Goal: Information Seeking & Learning: Learn about a topic

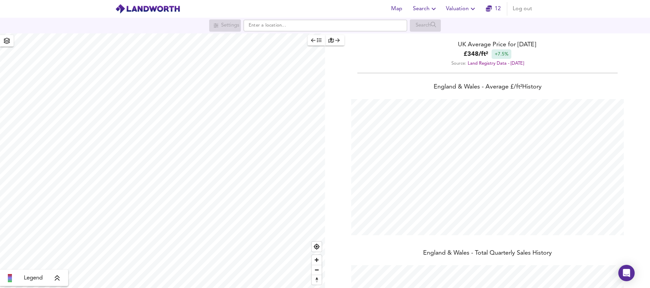
scroll to position [288, 650]
click at [432, 9] on icon "button" at bounding box center [433, 9] width 8 height 8
click at [332, 23] on input "text" at bounding box center [324, 26] width 163 height 12
paste input "Earlsdon"
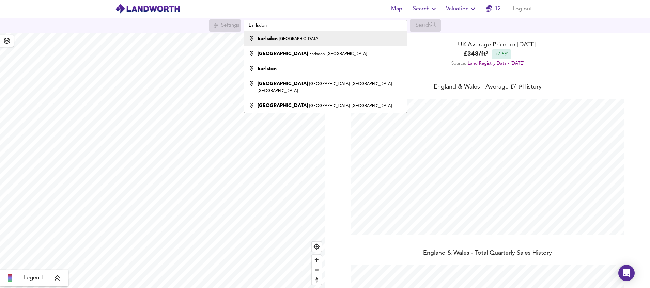
click at [314, 37] on div "Earlsdon Coventry" at bounding box center [323, 38] width 156 height 7
type input "Earlsdon, [GEOGRAPHIC_DATA]"
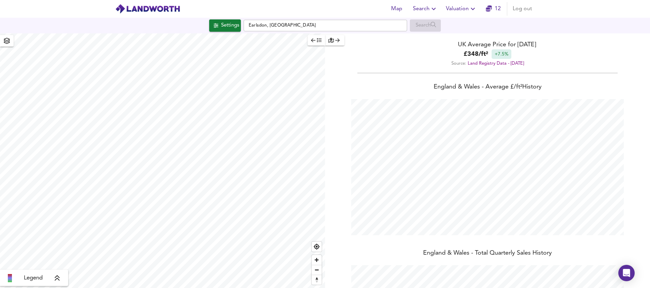
checkbox input "false"
checkbox input "true"
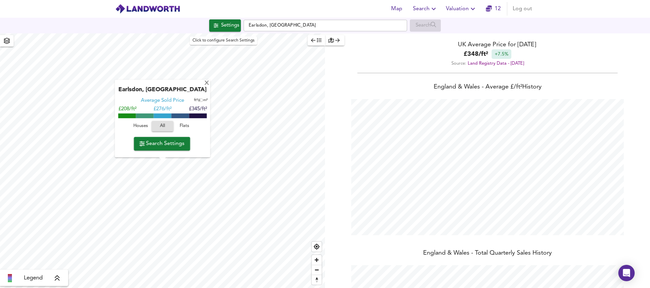
click at [222, 31] on button "Settings" at bounding box center [225, 25] width 32 height 12
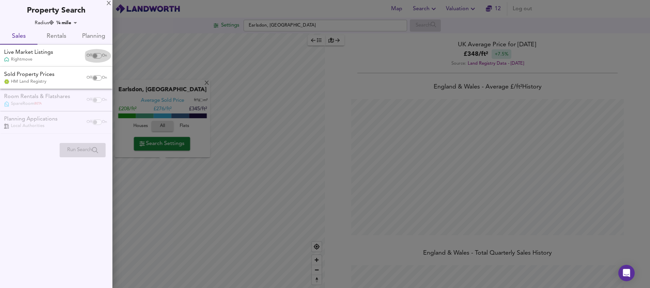
click at [95, 56] on input "checkbox" at bounding box center [95, 55] width 16 height 5
checkbox input "true"
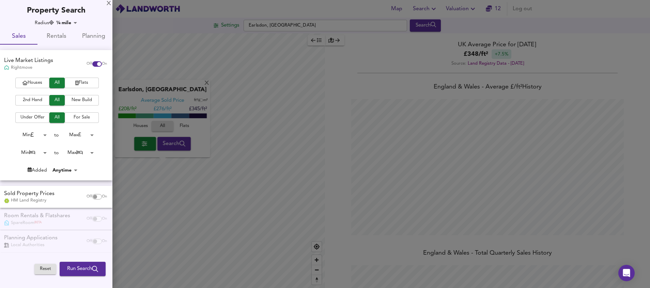
click at [33, 79] on button "Houses" at bounding box center [32, 83] width 34 height 11
click at [80, 119] on span "For Sale" at bounding box center [81, 118] width 27 height 8
click at [39, 133] on body "Map Search Valuation 12 Log out Settings [GEOGRAPHIC_DATA], [GEOGRAPHIC_DATA] S…" at bounding box center [325, 144] width 650 height 288
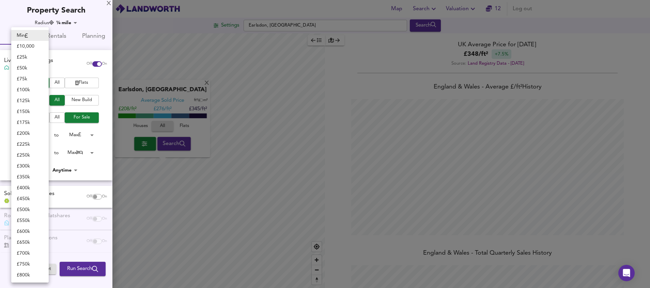
click at [32, 97] on li "£ 125k" at bounding box center [29, 100] width 37 height 11
type input "125000"
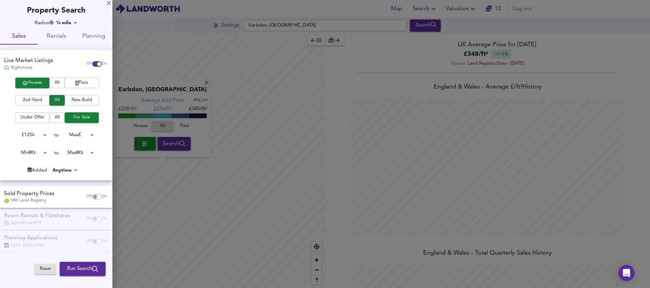
click at [82, 135] on body "Map Search Valuation 12 Log out Settings [GEOGRAPHIC_DATA], [GEOGRAPHIC_DATA] S…" at bounding box center [325, 144] width 650 height 288
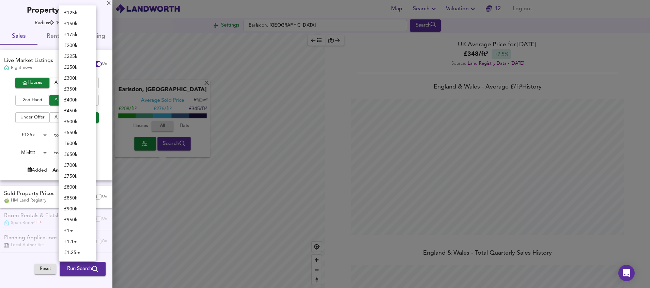
scroll to position [0, 0]
click at [84, 67] on li "£ 250k" at bounding box center [77, 68] width 37 height 11
type input "250000"
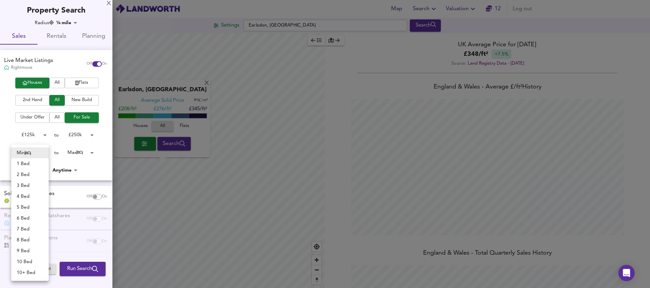
click at [44, 153] on body "Map Search Valuation 12 Log out Settings [GEOGRAPHIC_DATA], [GEOGRAPHIC_DATA] S…" at bounding box center [325, 144] width 650 height 288
click at [33, 174] on li "2 Bed" at bounding box center [29, 174] width 37 height 11
type input "2"
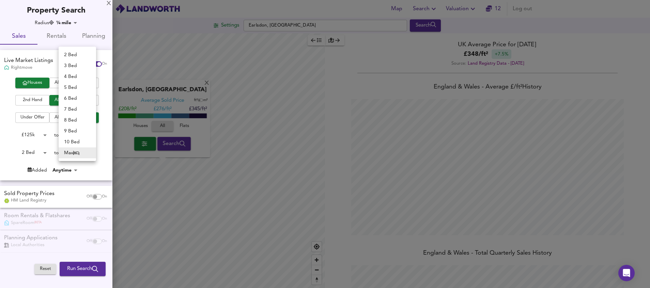
click at [84, 152] on body "Map Search Valuation 12 Log out Settings [GEOGRAPHIC_DATA], [GEOGRAPHIC_DATA] S…" at bounding box center [325, 144] width 650 height 288
click at [78, 56] on li "2 Bed" at bounding box center [77, 54] width 37 height 11
type input "2"
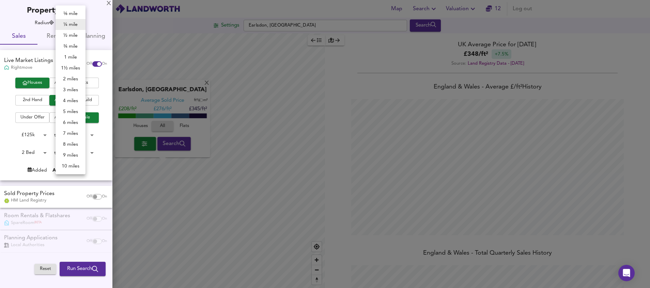
click at [74, 24] on body "Map Search Valuation 12 Log out Settings [GEOGRAPHIC_DATA], [GEOGRAPHIC_DATA] S…" at bounding box center [325, 144] width 650 height 288
click at [75, 89] on li "3 miles" at bounding box center [70, 89] width 30 height 11
type input "4827"
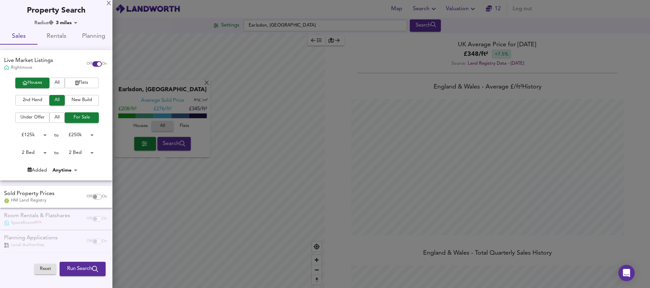
click at [41, 101] on span "2nd Hand" at bounding box center [32, 100] width 27 height 8
click at [86, 265] on span "Run Search" at bounding box center [82, 269] width 31 height 9
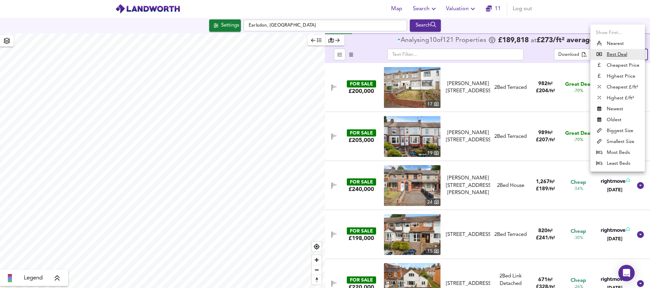
click at [632, 55] on body "Map Search Valuation 11 Log out Settings [GEOGRAPHIC_DATA], [GEOGRAPHIC_DATA] S…" at bounding box center [325, 144] width 650 height 288
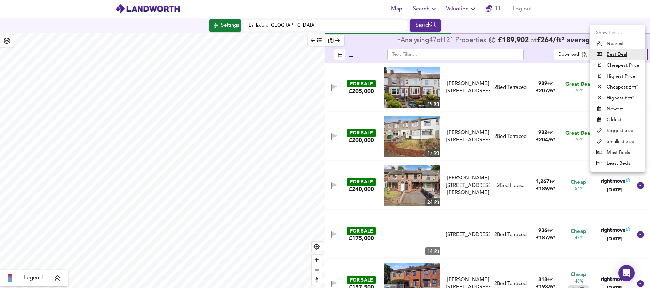
click at [617, 128] on li "Biggest Size" at bounding box center [617, 130] width 54 height 11
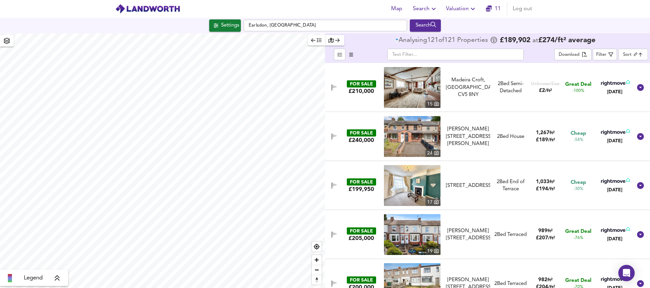
click at [417, 98] on img at bounding box center [412, 87] width 57 height 41
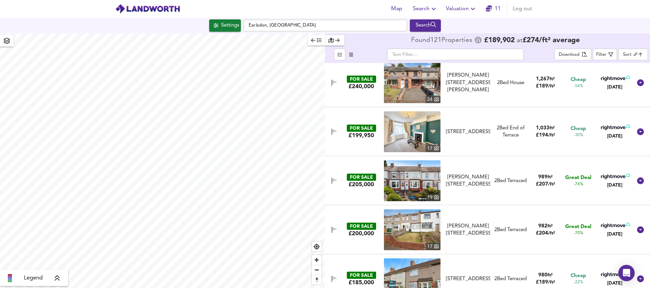
scroll to position [72, 0]
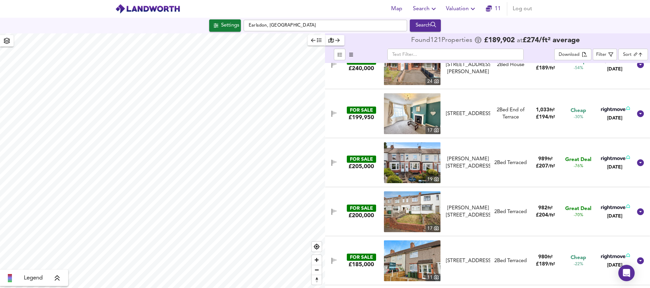
click at [415, 121] on img at bounding box center [412, 113] width 57 height 41
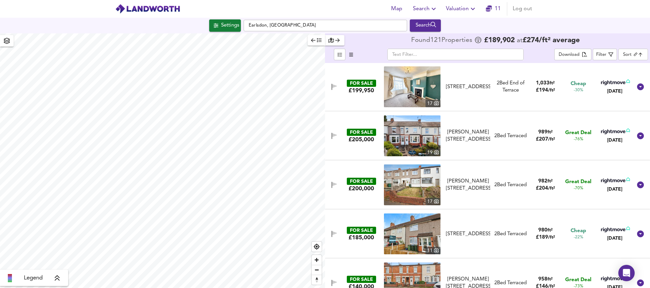
scroll to position [81, 0]
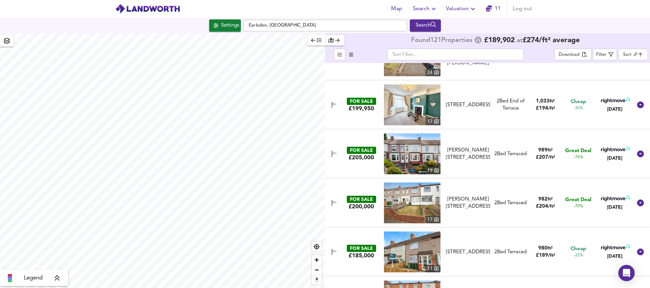
click at [423, 157] on img at bounding box center [412, 153] width 57 height 41
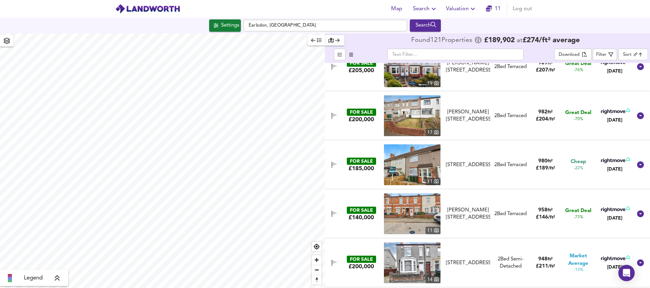
scroll to position [183, 0]
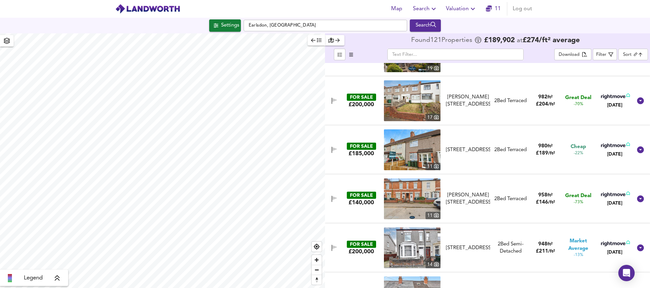
click at [420, 199] on img at bounding box center [412, 198] width 57 height 41
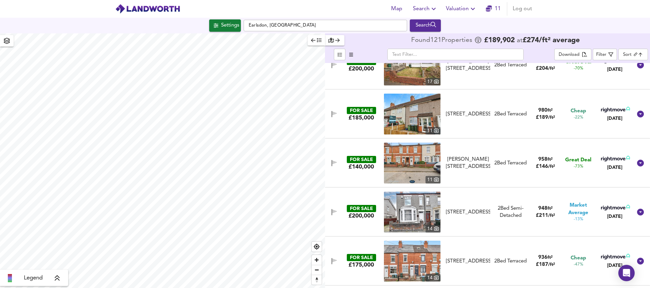
scroll to position [285, 0]
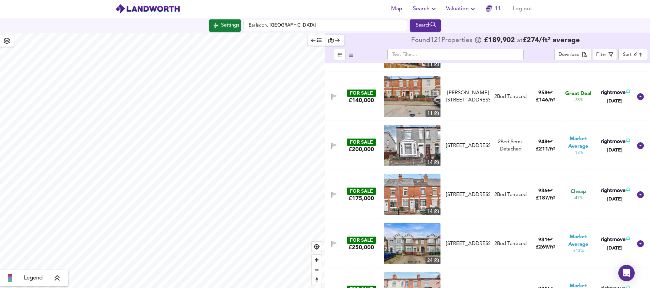
click at [423, 193] on img at bounding box center [412, 194] width 57 height 41
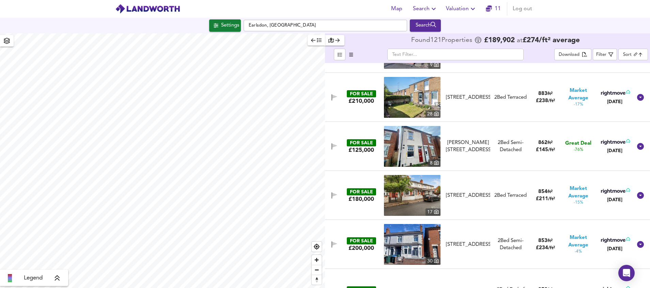
scroll to position [642, 0]
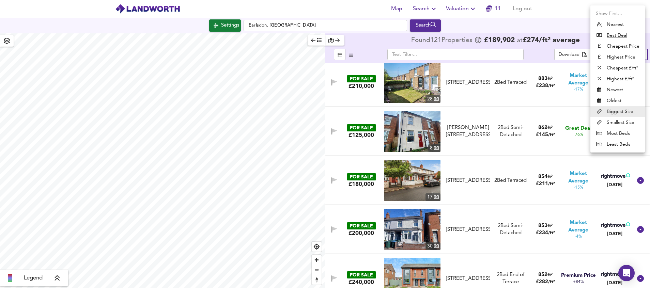
click at [631, 54] on body "Map Search Valuation 11 Log out Settings [GEOGRAPHIC_DATA], [GEOGRAPHIC_DATA] S…" at bounding box center [325, 144] width 650 height 288
click at [617, 67] on li "Cheapest £/ft²" at bounding box center [617, 68] width 54 height 11
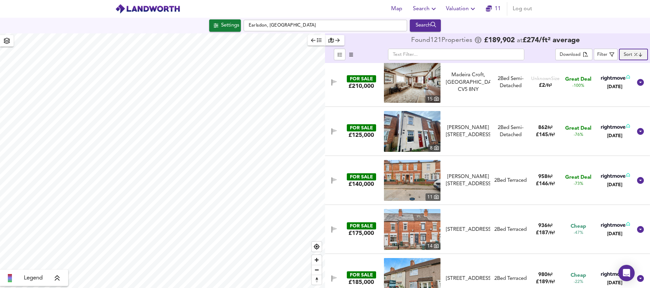
scroll to position [0, 0]
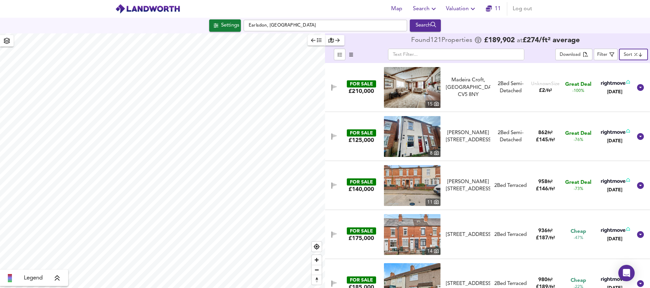
click at [644, 52] on body "Map Search Valuation 11 Log out Settings [GEOGRAPHIC_DATA], [GEOGRAPHIC_DATA] S…" at bounding box center [325, 144] width 650 height 288
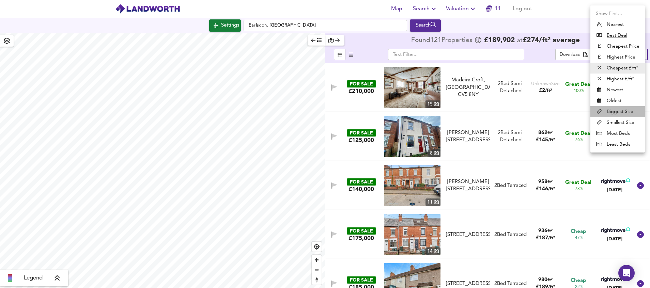
click at [623, 111] on li "Biggest Size" at bounding box center [617, 111] width 54 height 11
type input "biggest"
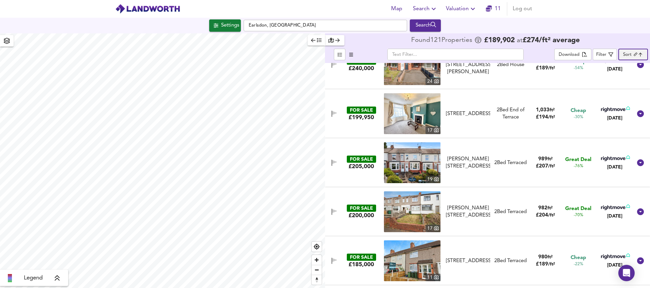
scroll to position [90, 0]
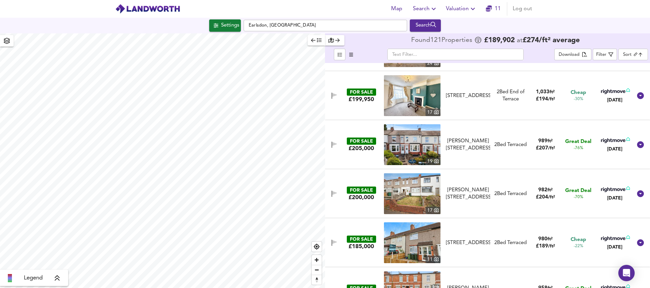
click at [422, 145] on img at bounding box center [412, 144] width 57 height 41
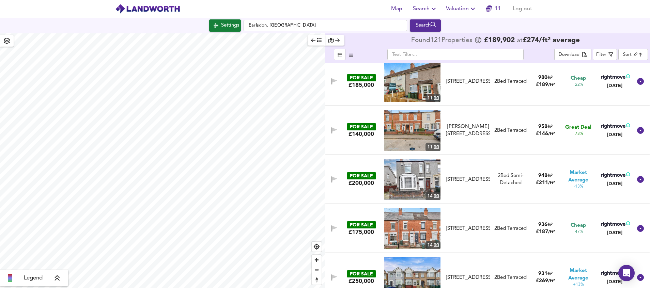
scroll to position [260, 0]
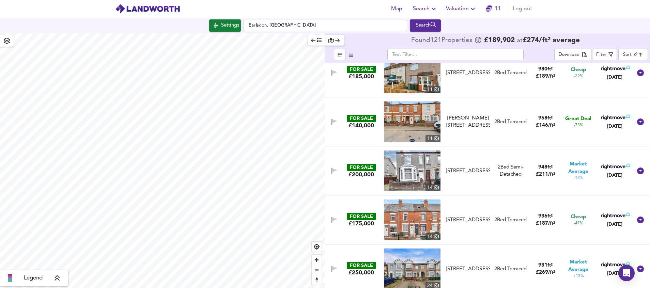
click at [426, 114] on img at bounding box center [412, 121] width 57 height 41
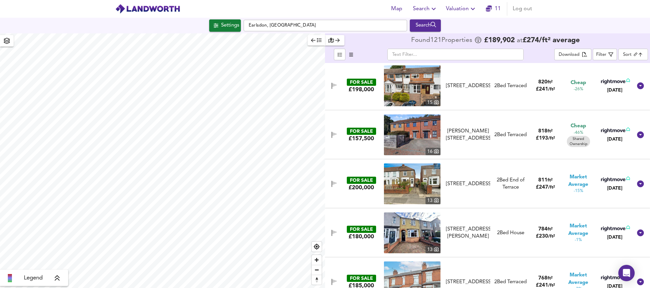
scroll to position [942, 0]
